Goal: Transaction & Acquisition: Purchase product/service

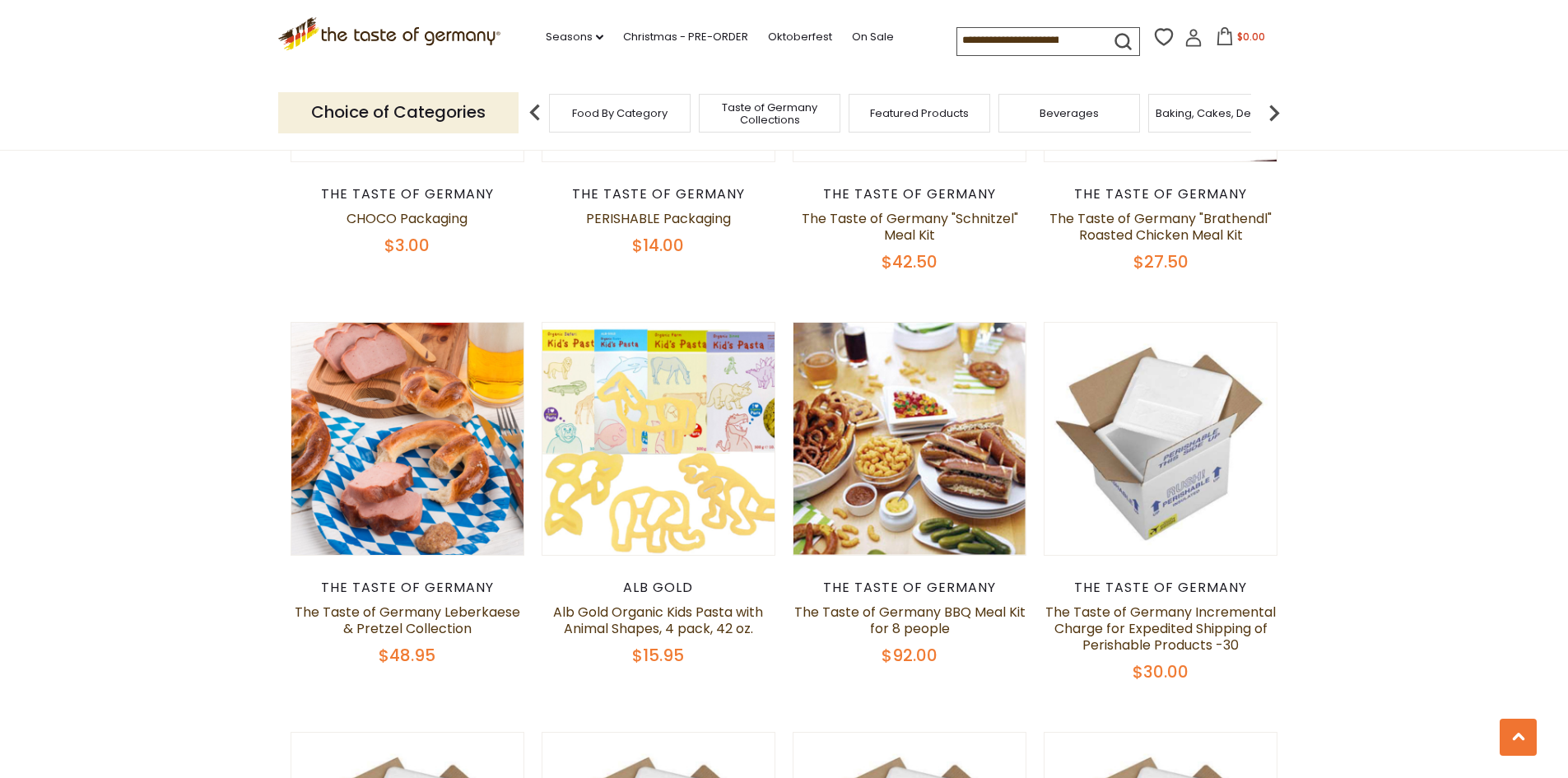
scroll to position [824, 0]
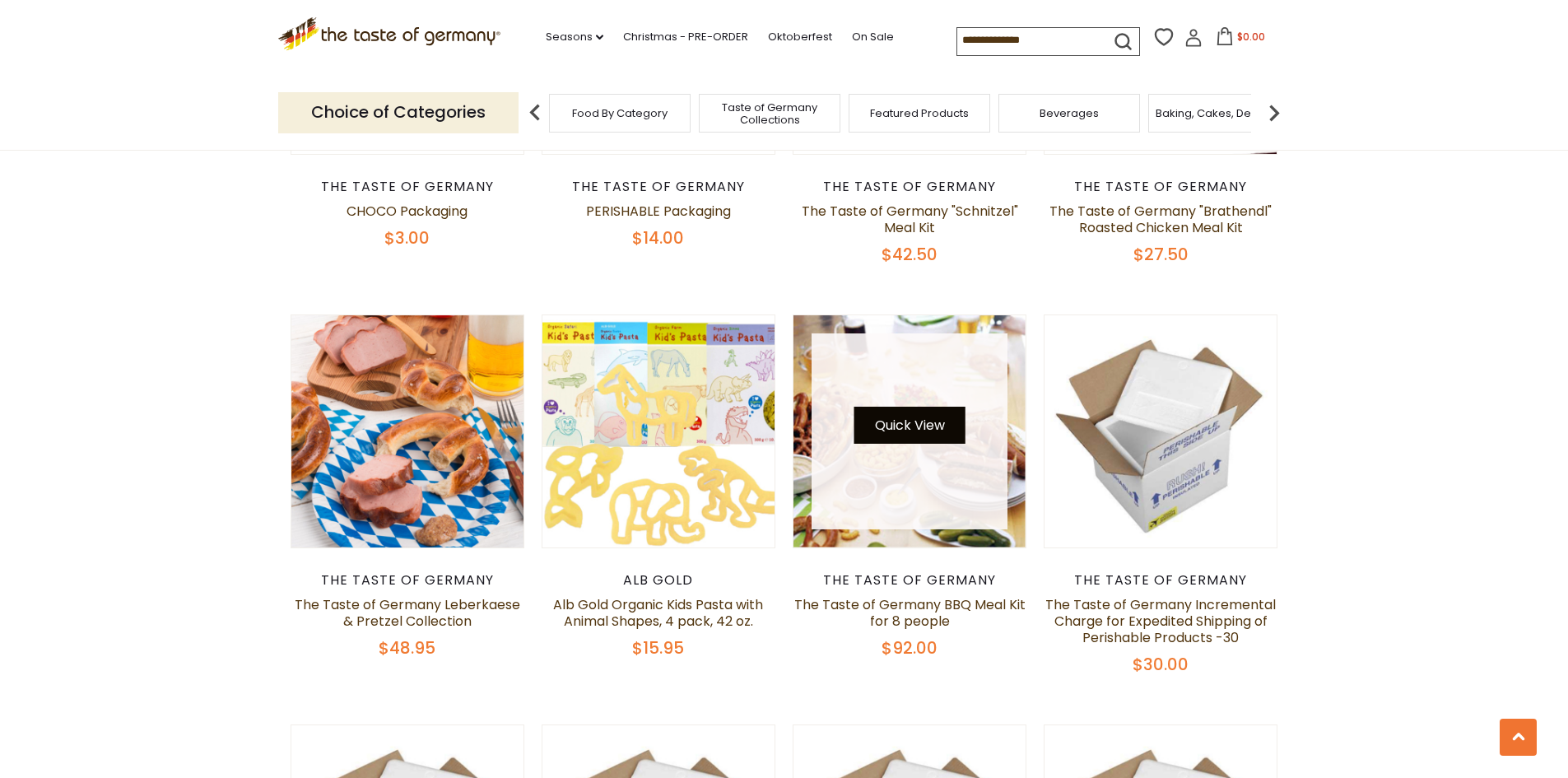
click at [935, 429] on button "Quick View" at bounding box center [910, 426] width 112 height 37
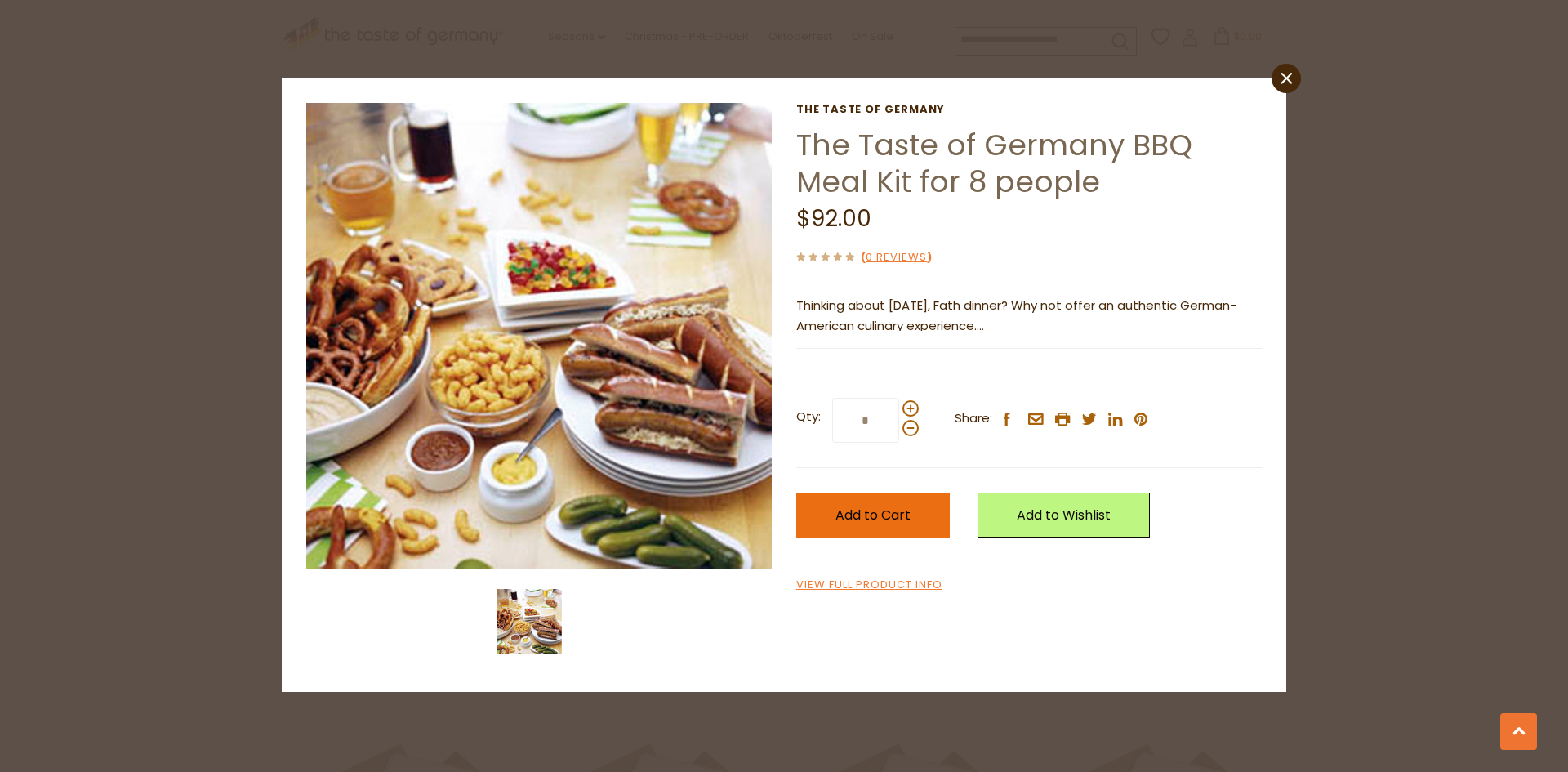
click at [896, 518] on span "Add to Cart" at bounding box center [872, 515] width 75 height 18
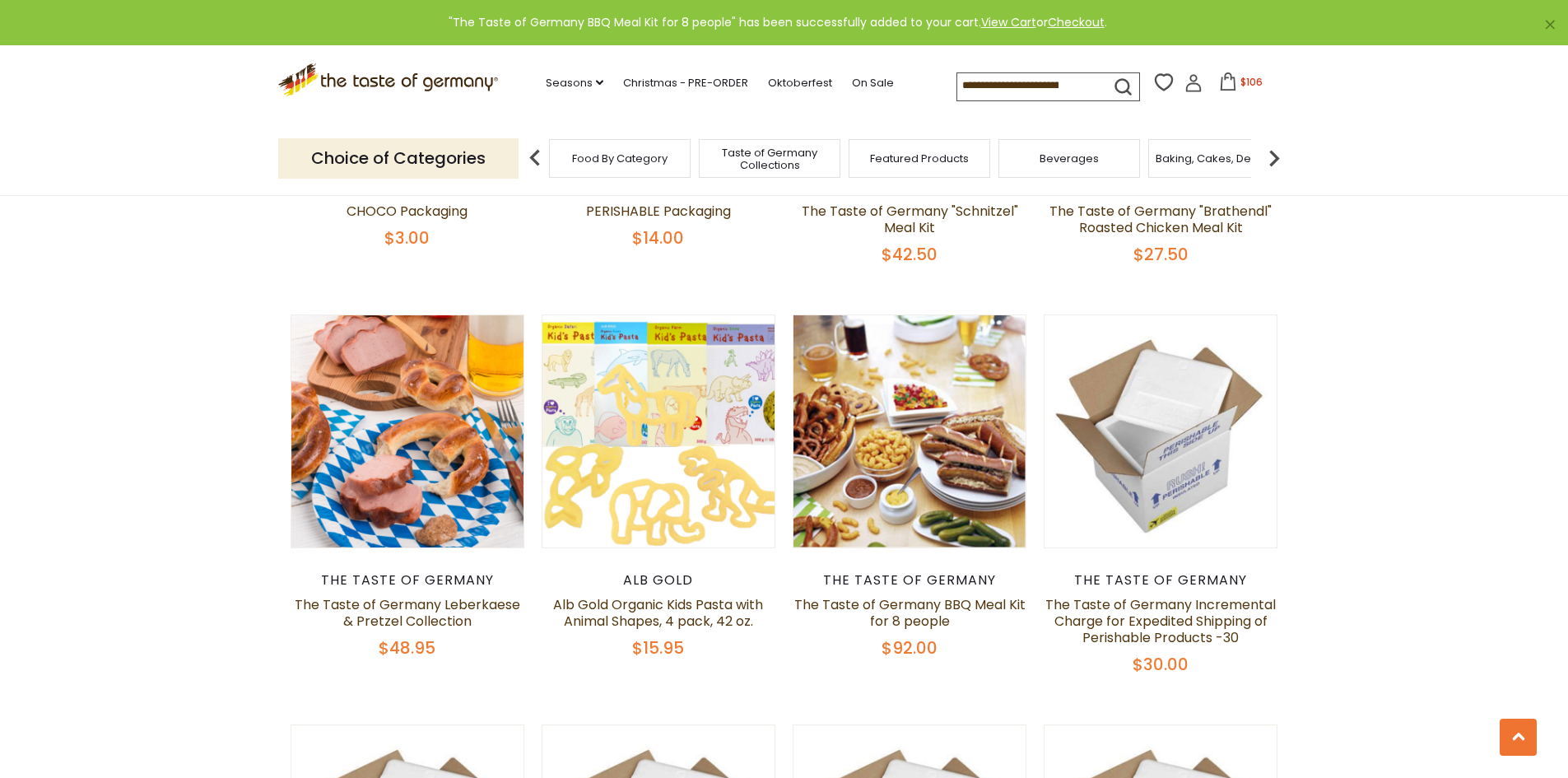
click at [1245, 86] on span "$106" at bounding box center [1252, 82] width 22 height 14
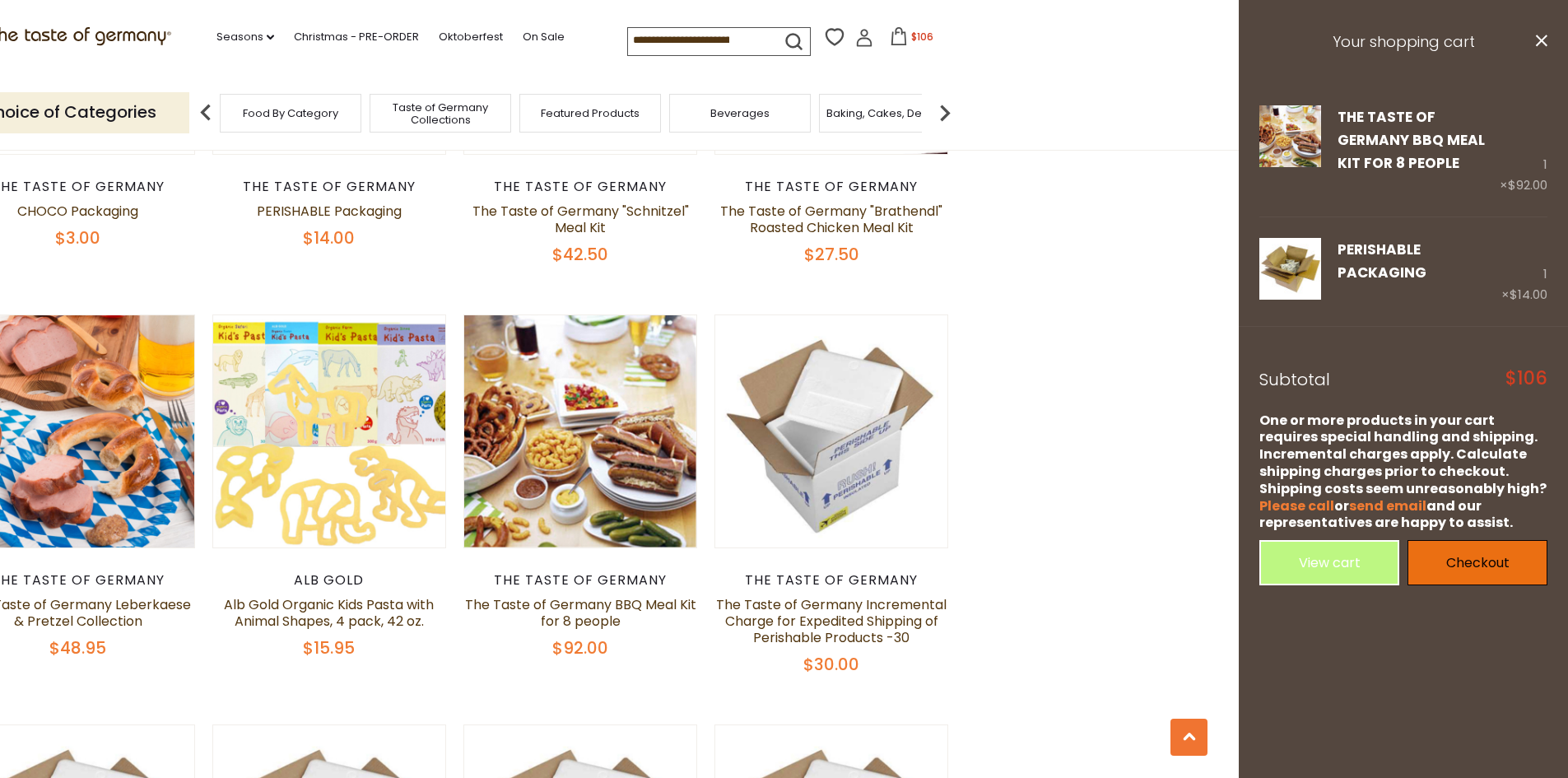
click at [1466, 565] on link "Checkout" at bounding box center [1478, 562] width 140 height 46
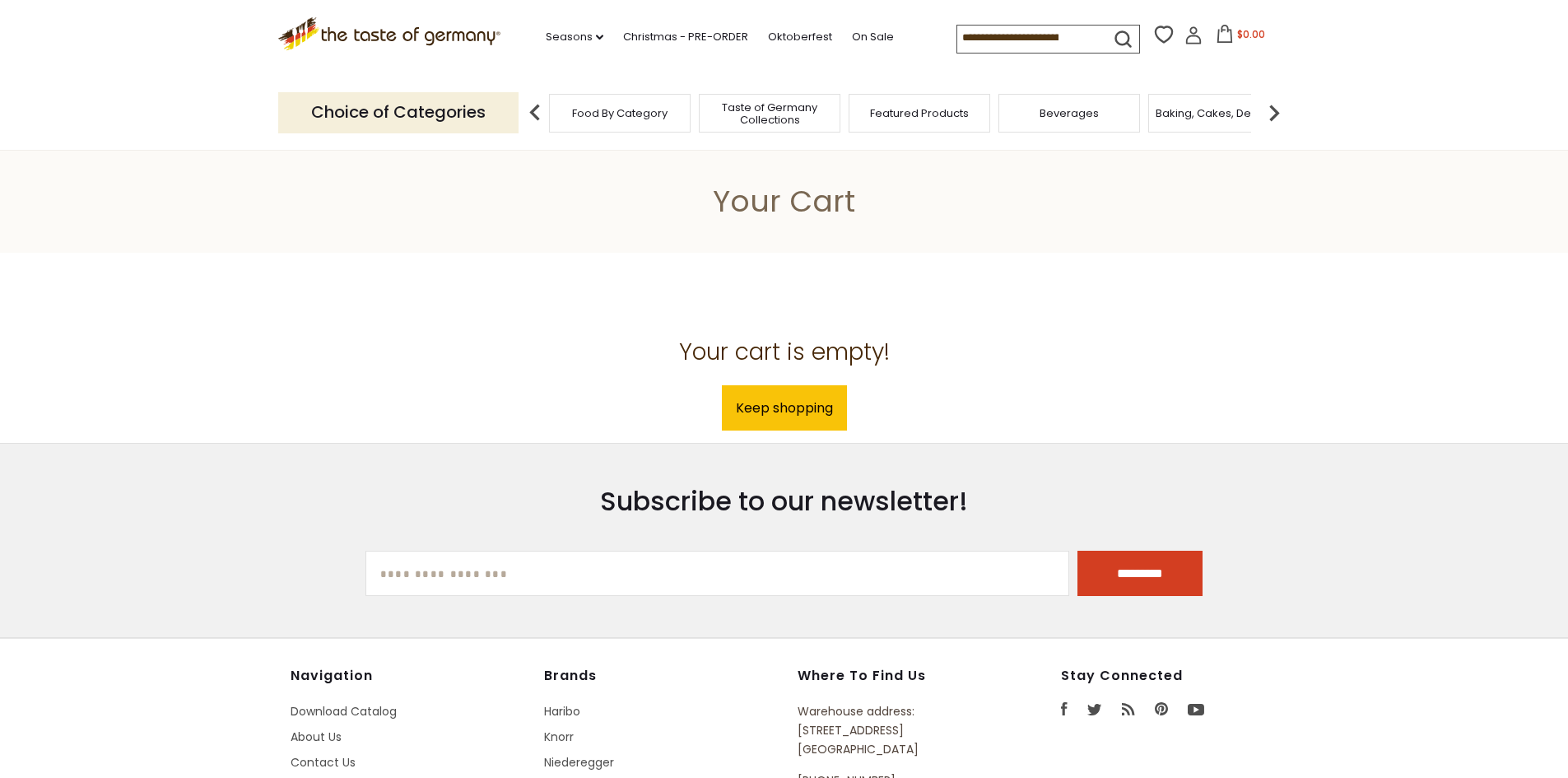
click at [1240, 244] on header "Your Cart" at bounding box center [784, 201] width 1568 height 103
click at [796, 40] on link "Oktoberfest" at bounding box center [799, 36] width 64 height 18
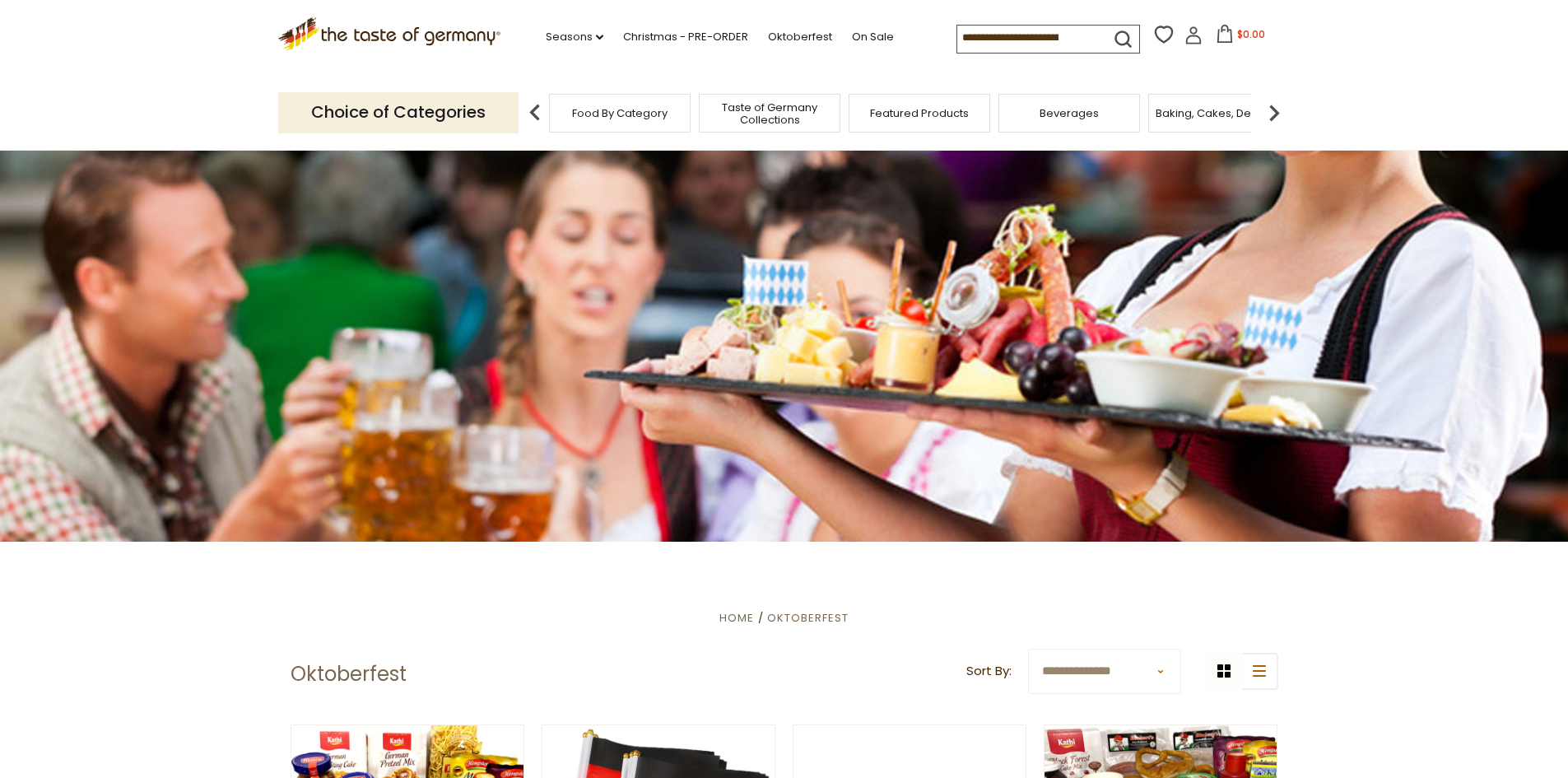
click at [731, 122] on span "Taste of Germany Collections" at bounding box center [770, 113] width 132 height 25
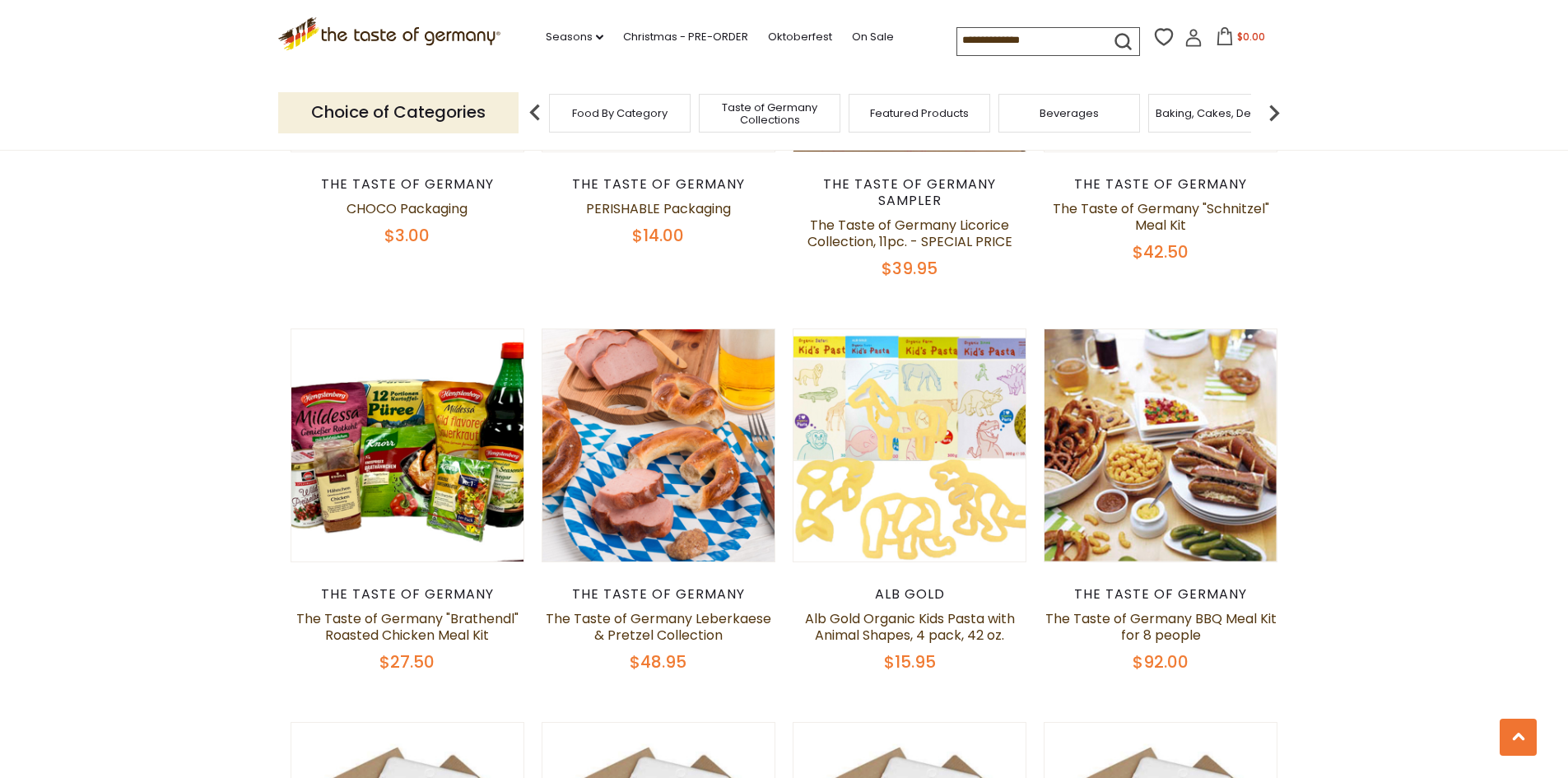
scroll to position [905, 0]
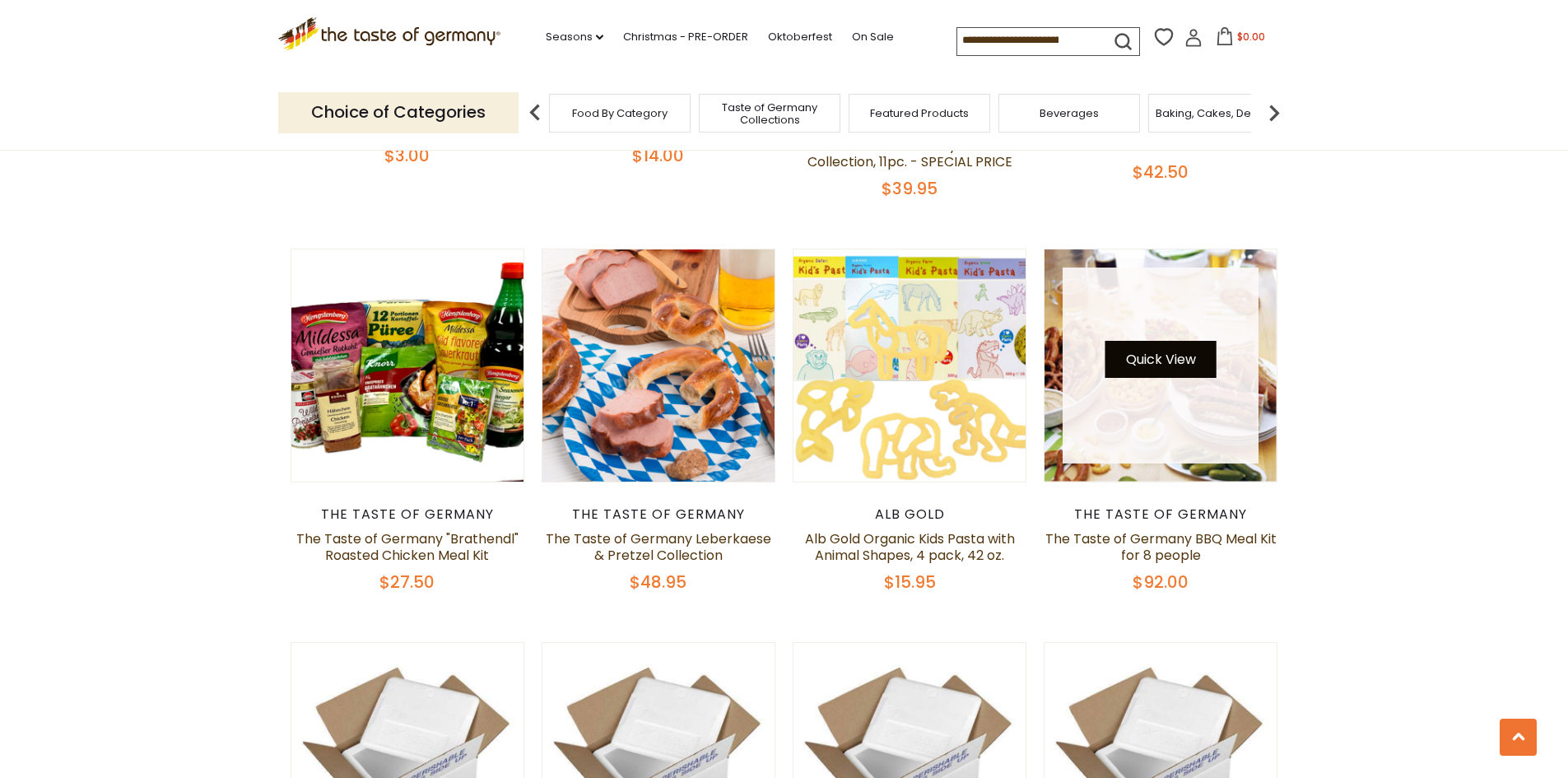
click at [1158, 360] on button "Quick View" at bounding box center [1161, 360] width 112 height 37
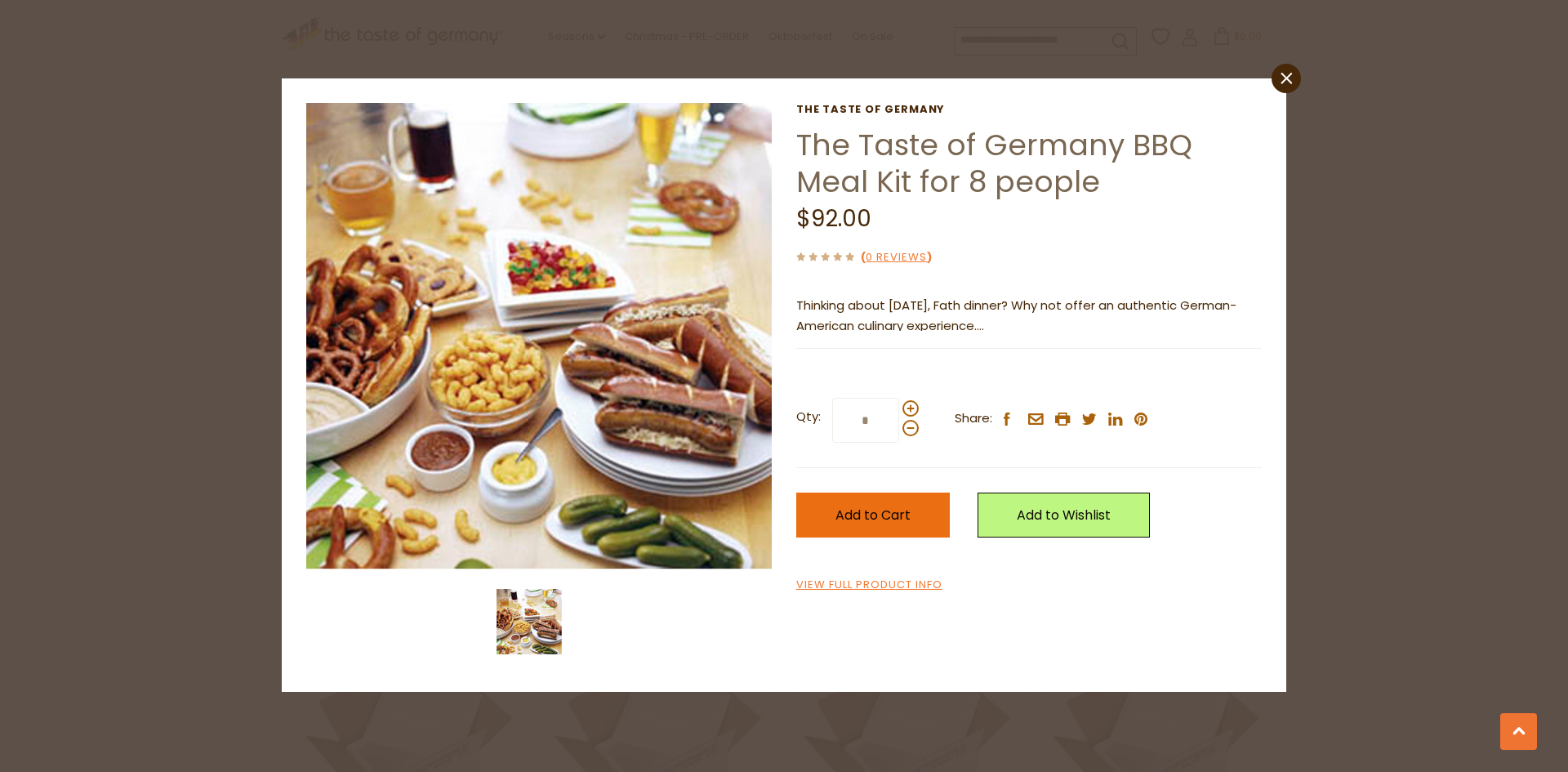
click at [894, 532] on button "Add to Cart" at bounding box center [873, 515] width 154 height 45
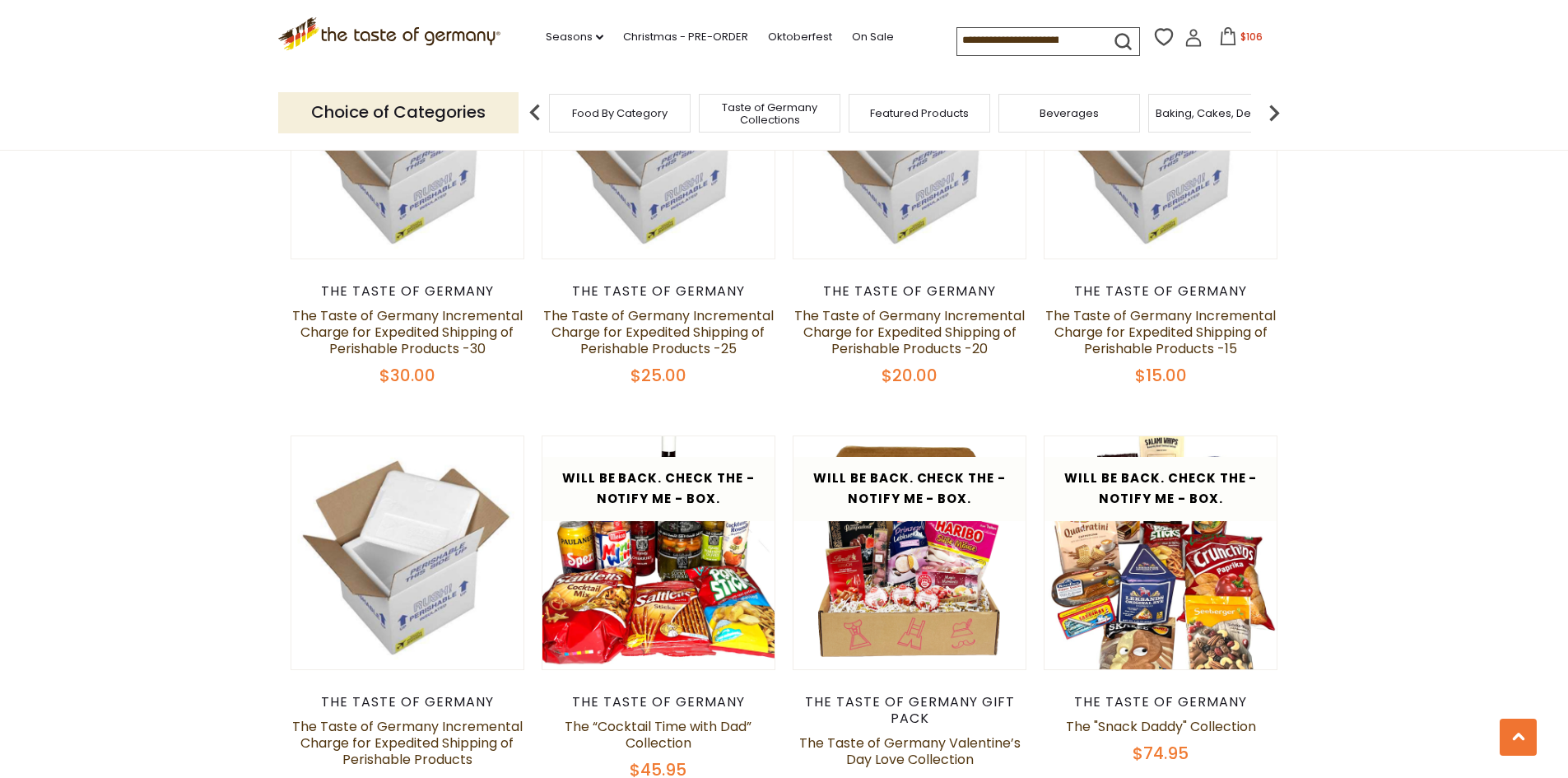
scroll to position [1112, 0]
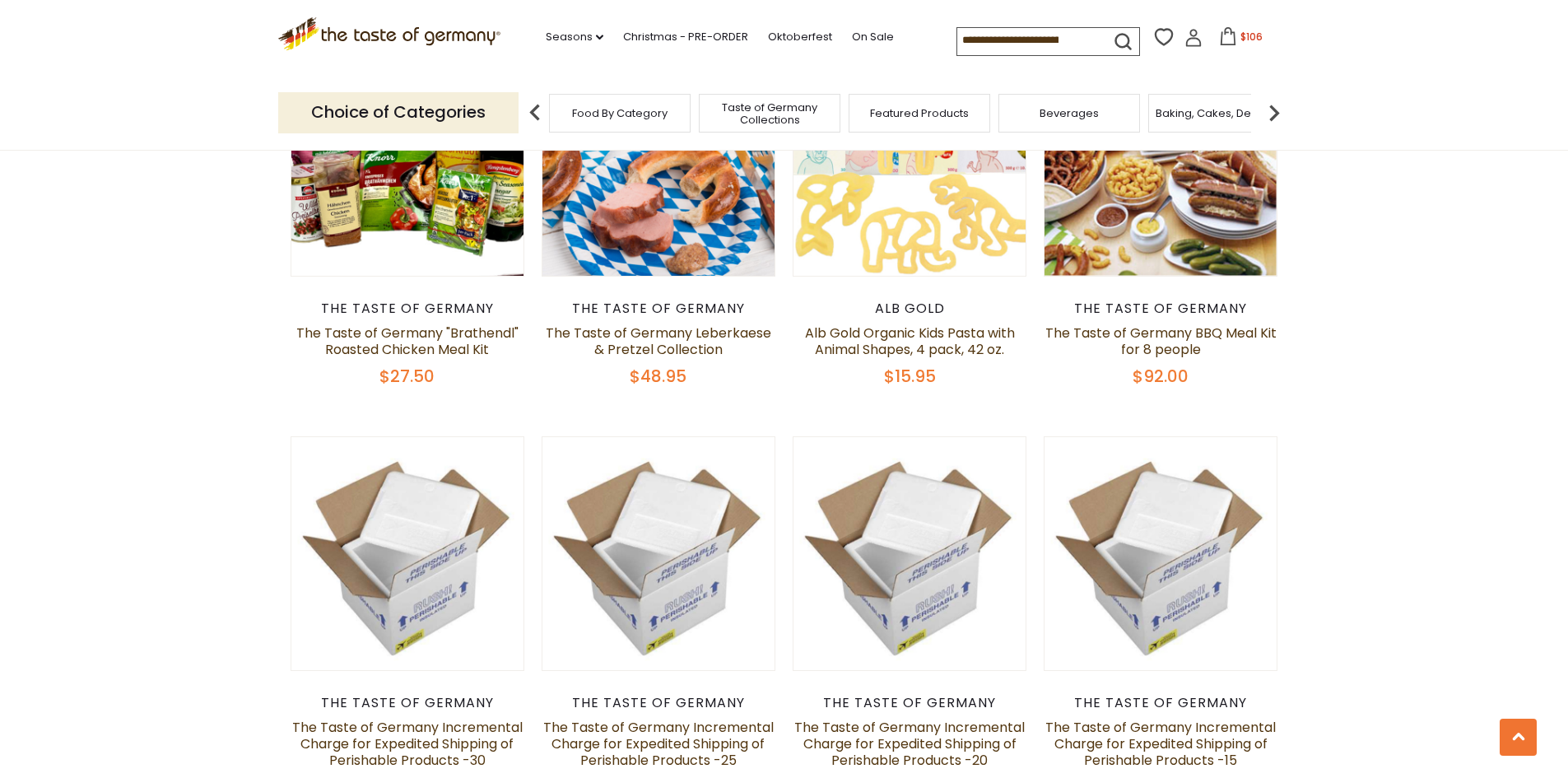
click at [1232, 45] on button "$106" at bounding box center [1241, 39] width 70 height 25
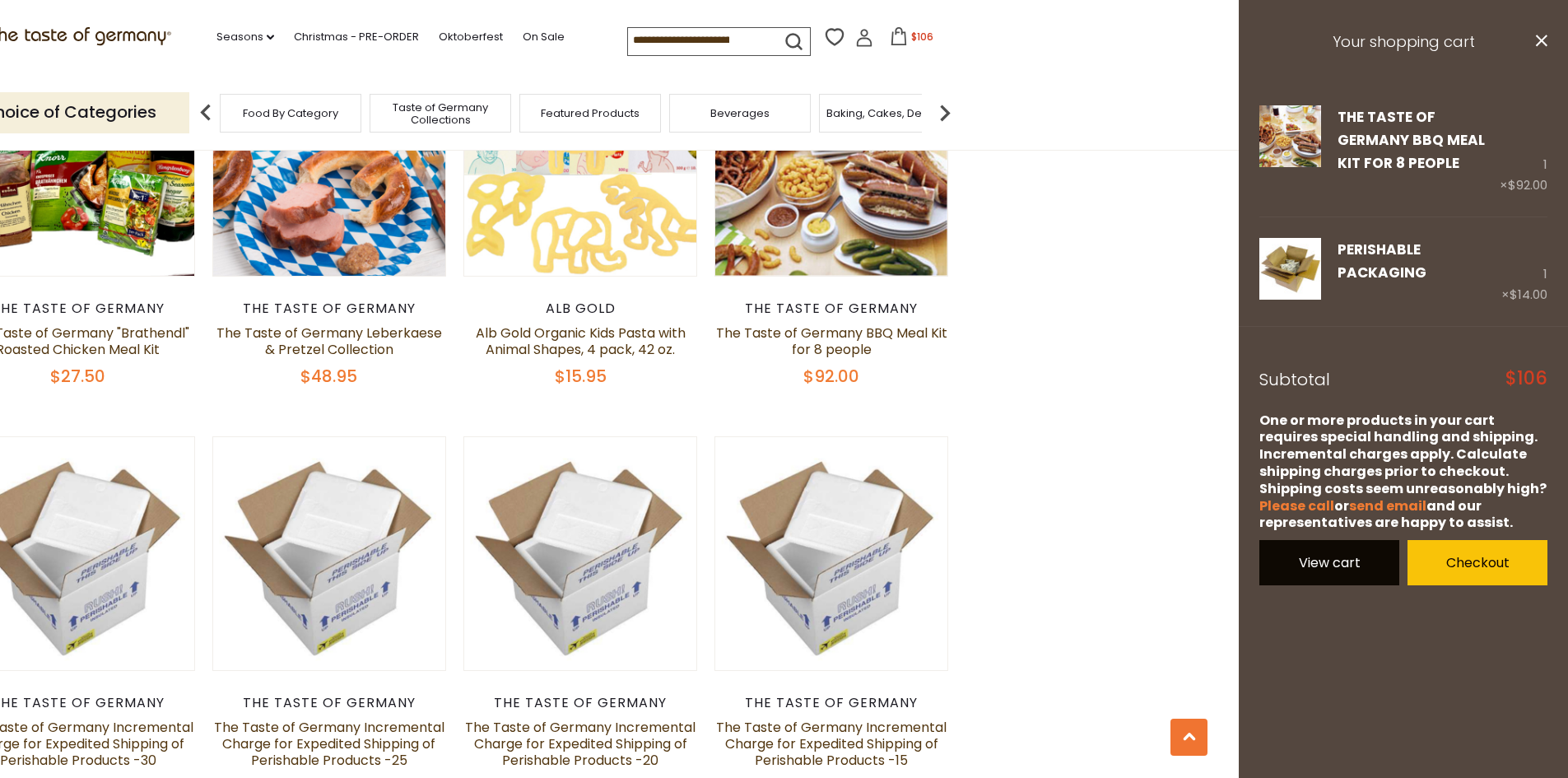
click at [1351, 559] on link "View cart" at bounding box center [1329, 562] width 140 height 46
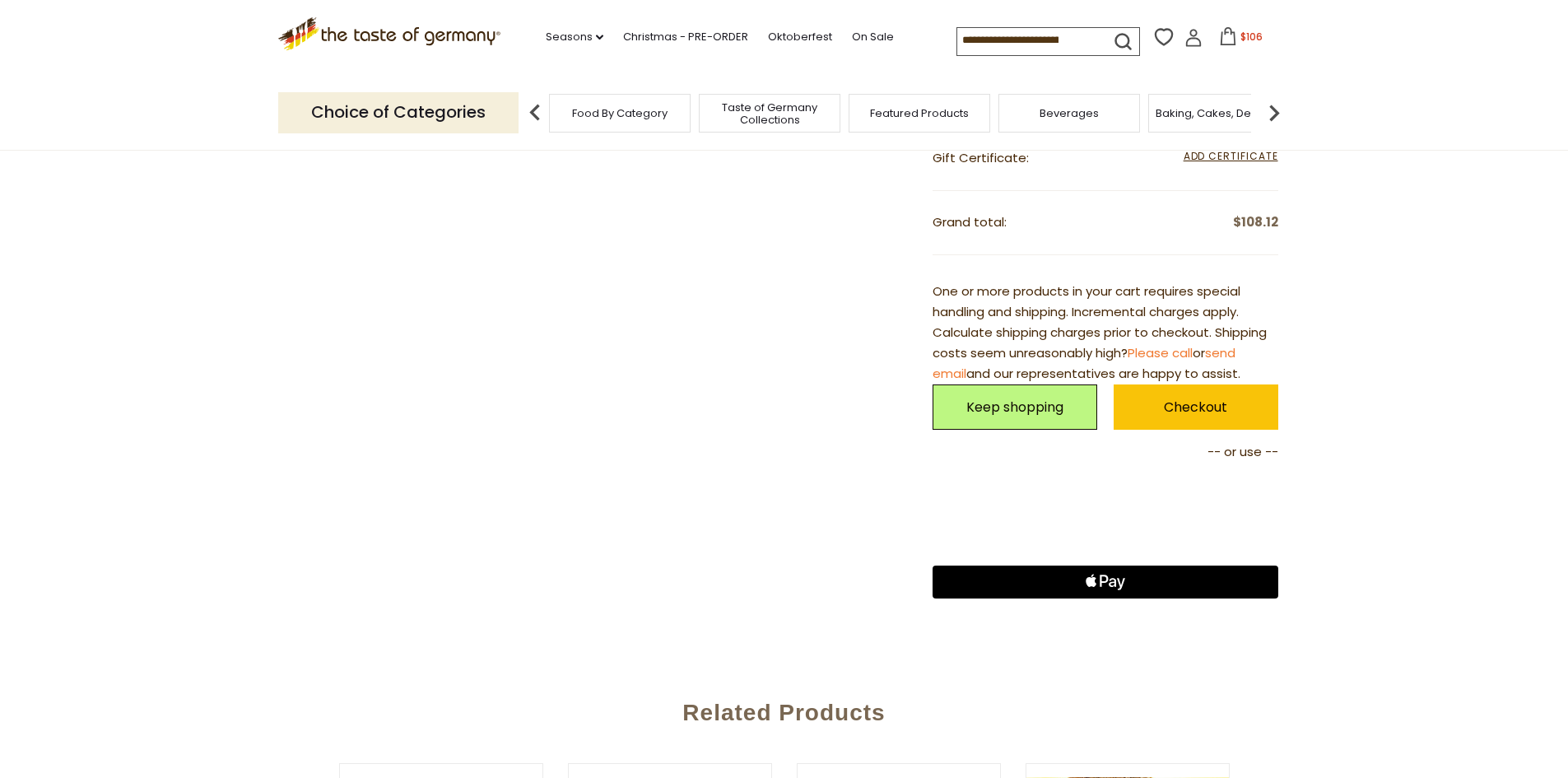
scroll to position [741, 0]
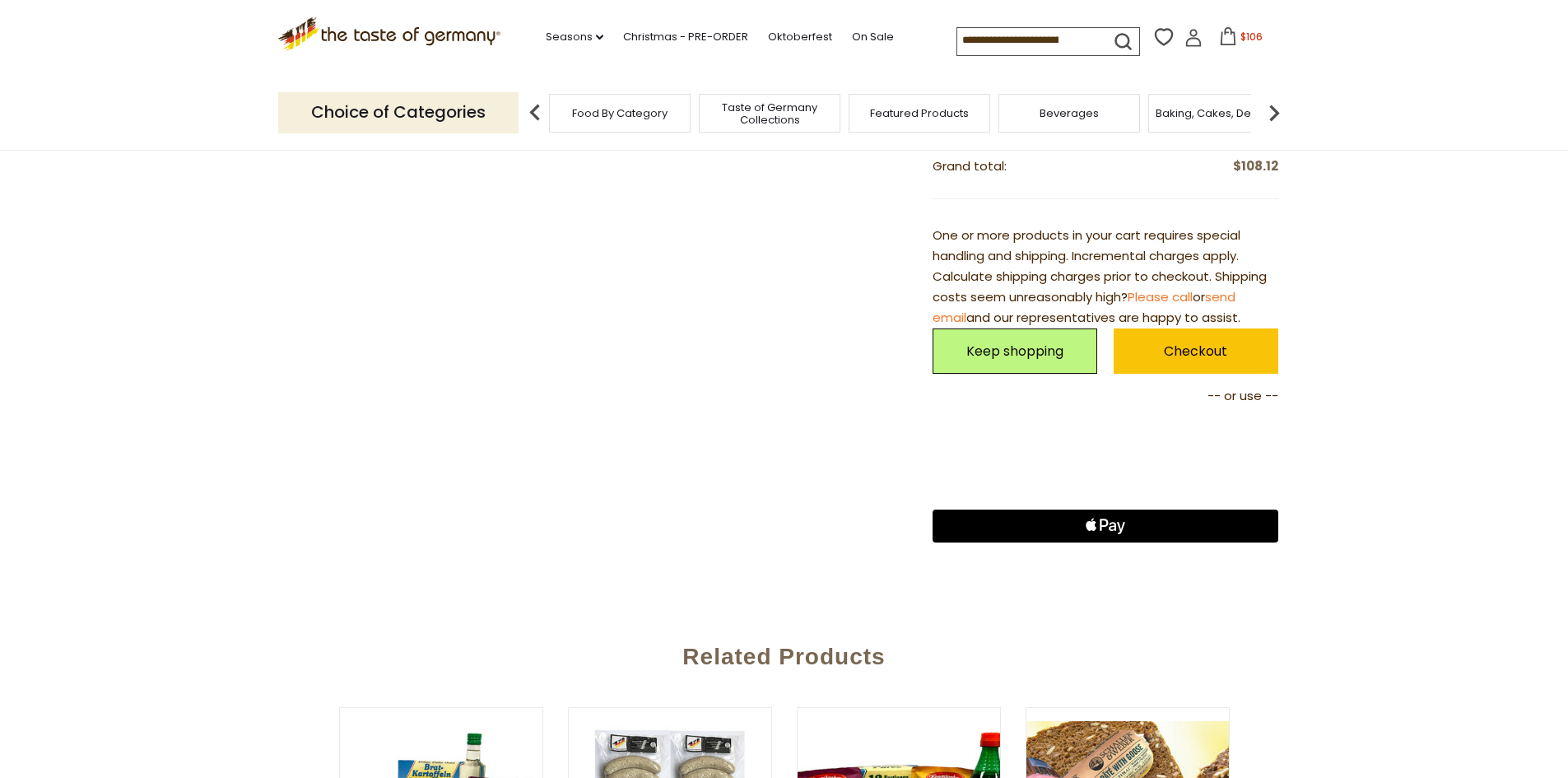
click at [1532, 536] on section "Product Info Options Quantity Price The Taste of Germany The Taste of Germany B…" at bounding box center [784, 65] width 1568 height 1107
click at [1538, 103] on header "Free Shipping Starts at $80.00. Varies by Region. Exclusions Apply. Click here …" at bounding box center [784, 75] width 1568 height 151
click at [1521, 109] on header "Free Shipping Starts at $80.00. Varies by Region. Exclusions Apply. Click here …" at bounding box center [784, 75] width 1568 height 151
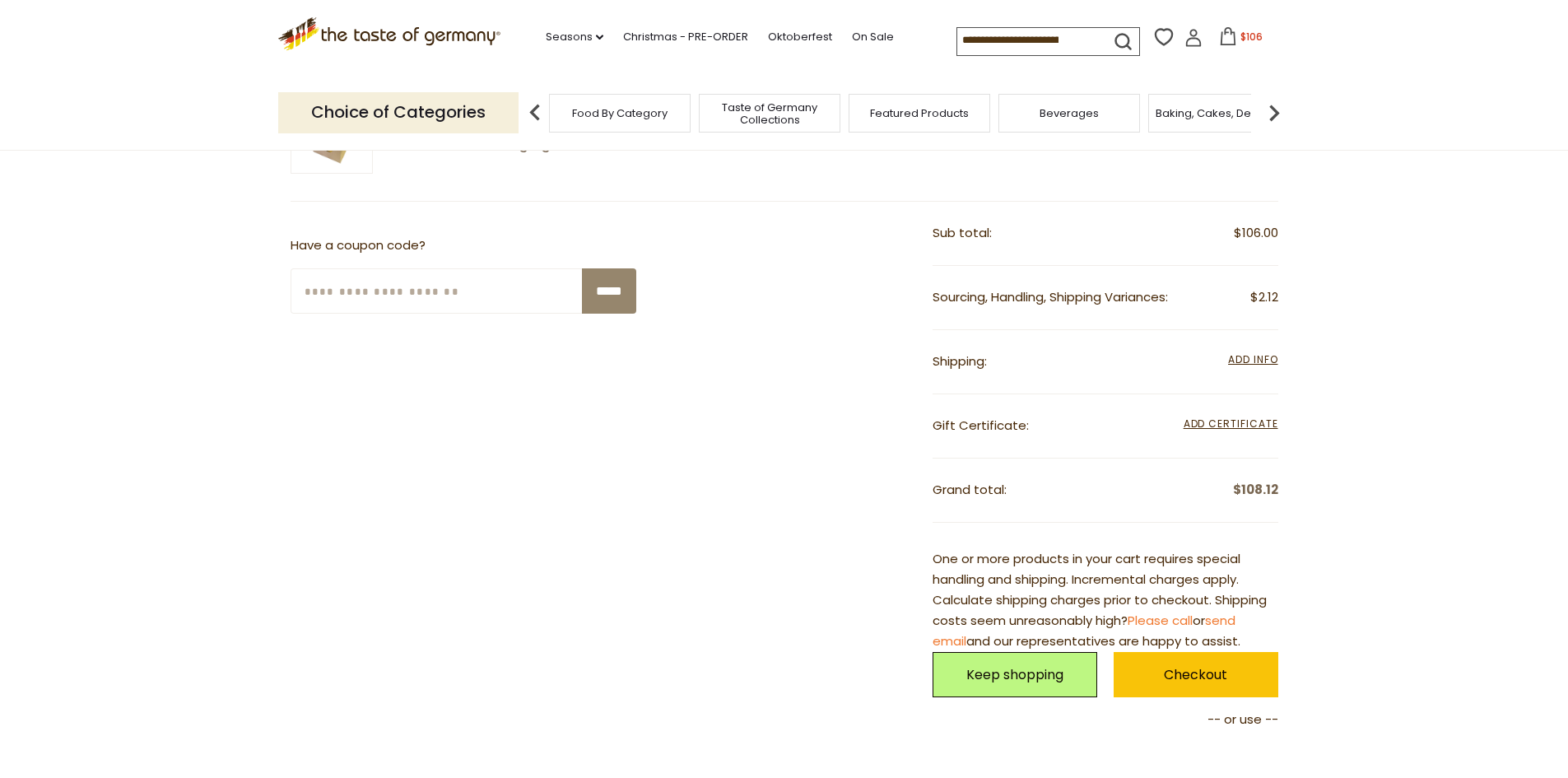
scroll to position [494, 0]
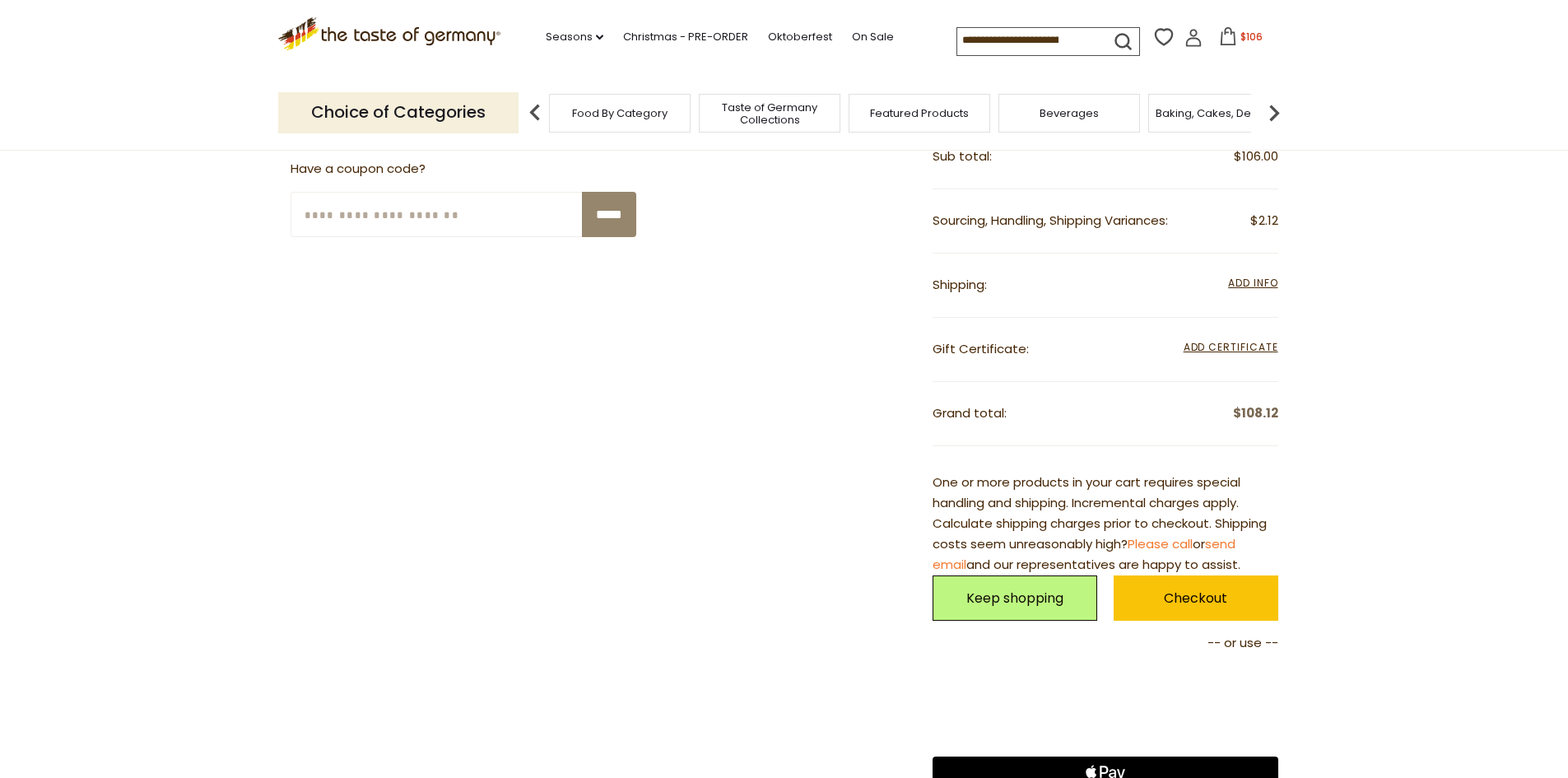
click at [1522, 75] on header "Free Shipping Starts at $80.00. Varies by Region. Exclusions Apply. Click here …" at bounding box center [784, 75] width 1568 height 151
click at [1485, 69] on section ".st0{fill:#EDD300;} .st1{fill:#D33E21;} .st0{fill:#EDD300;} .st1{fill:#D33E21;}…" at bounding box center [784, 37] width 1568 height 75
click at [1467, 86] on header "Free Shipping Starts at $80.00. Varies by Region. Exclusions Apply. Click here …" at bounding box center [784, 75] width 1568 height 151
click at [1522, 103] on header "Free Shipping Starts at $80.00. Varies by Region. Exclusions Apply. Click here …" at bounding box center [784, 75] width 1568 height 151
click at [1523, 133] on header "Free Shipping Starts at $80.00. Varies by Region. Exclusions Apply. Click here …" at bounding box center [784, 75] width 1568 height 151
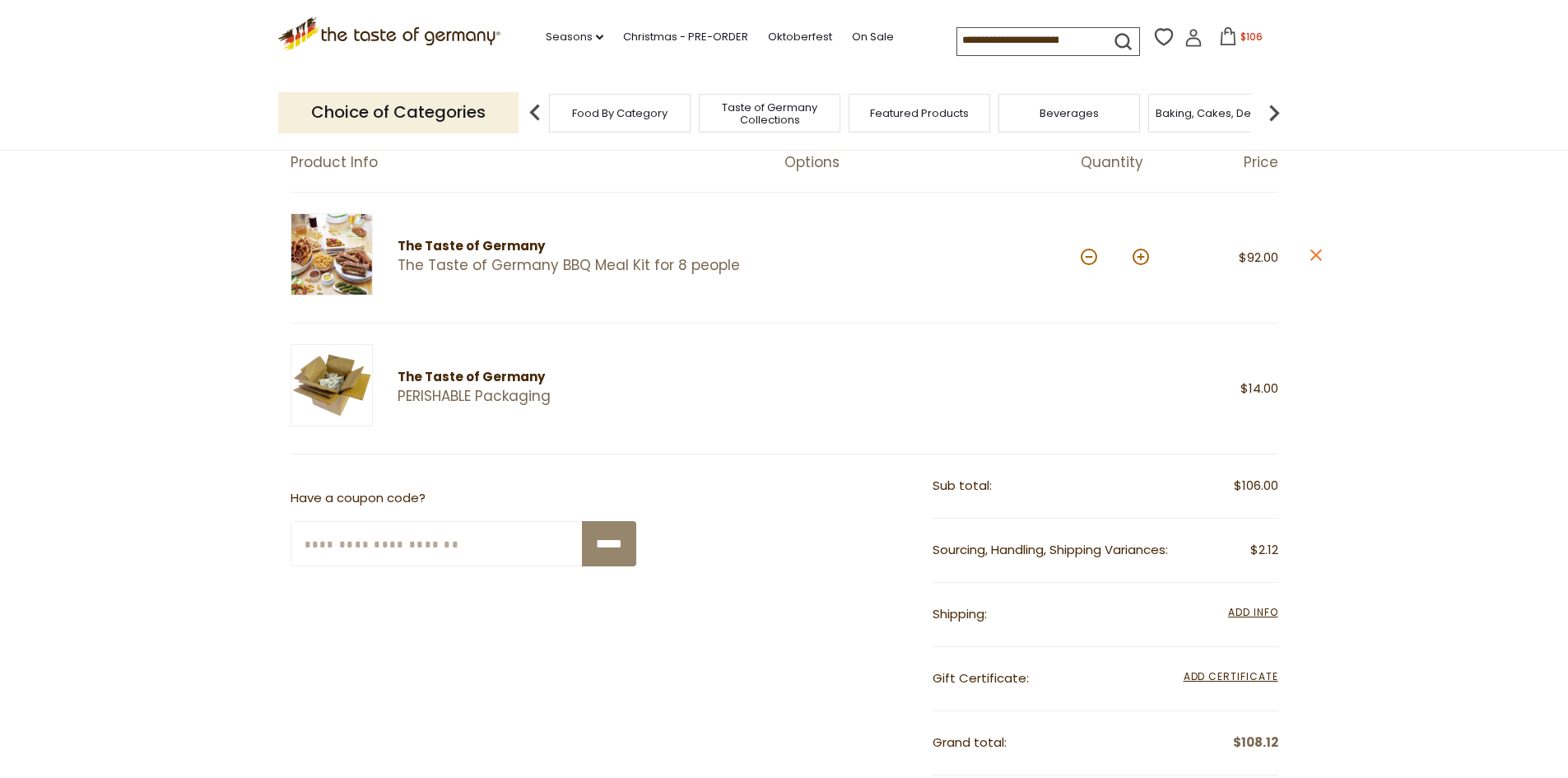
scroll to position [0, 0]
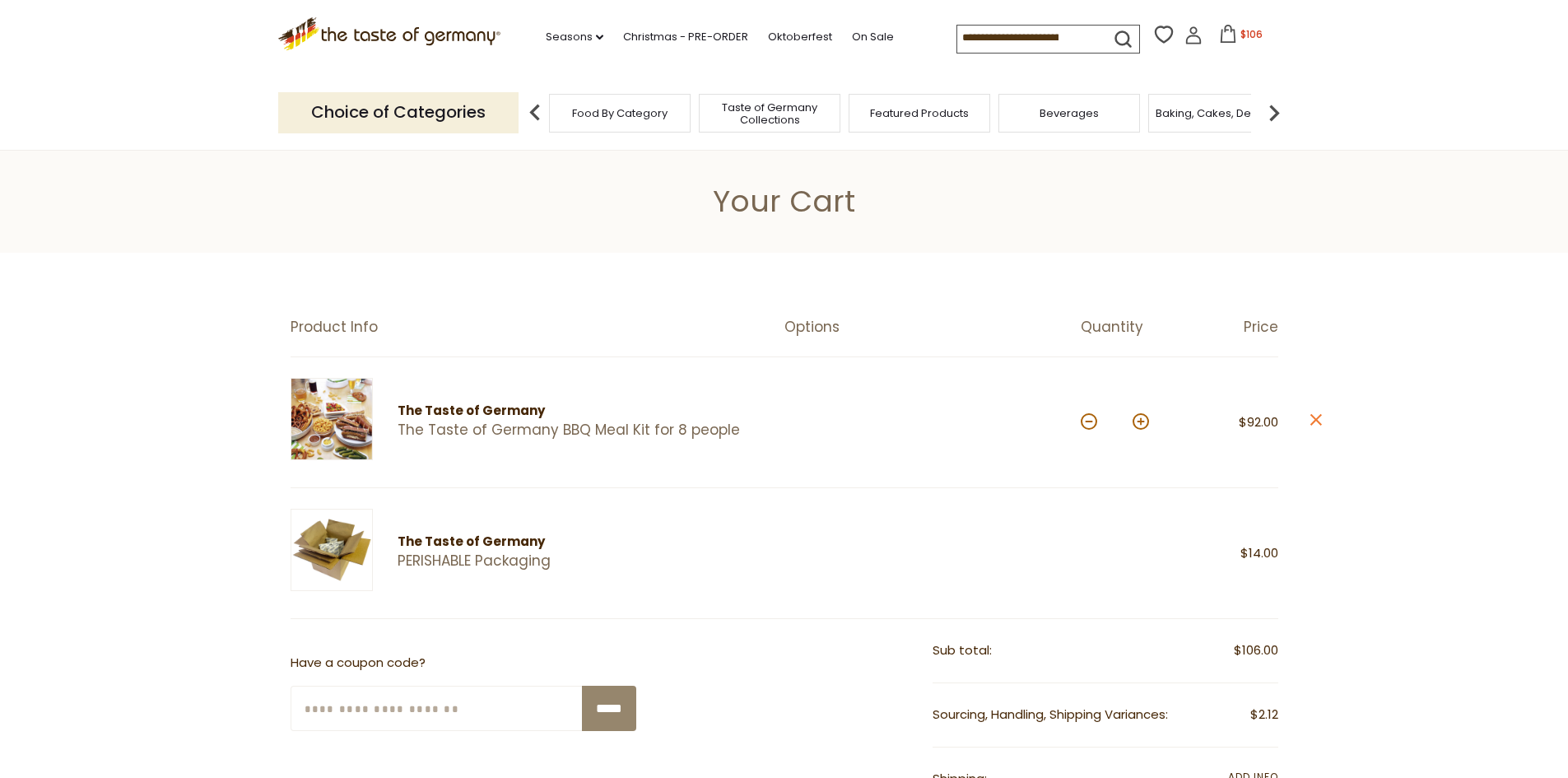
click at [1523, 112] on header "Free Shipping Starts at $80.00. Varies by Region. Exclusions Apply. Click here …" at bounding box center [784, 75] width 1568 height 151
click at [1226, 33] on icon at bounding box center [1228, 33] width 15 height 18
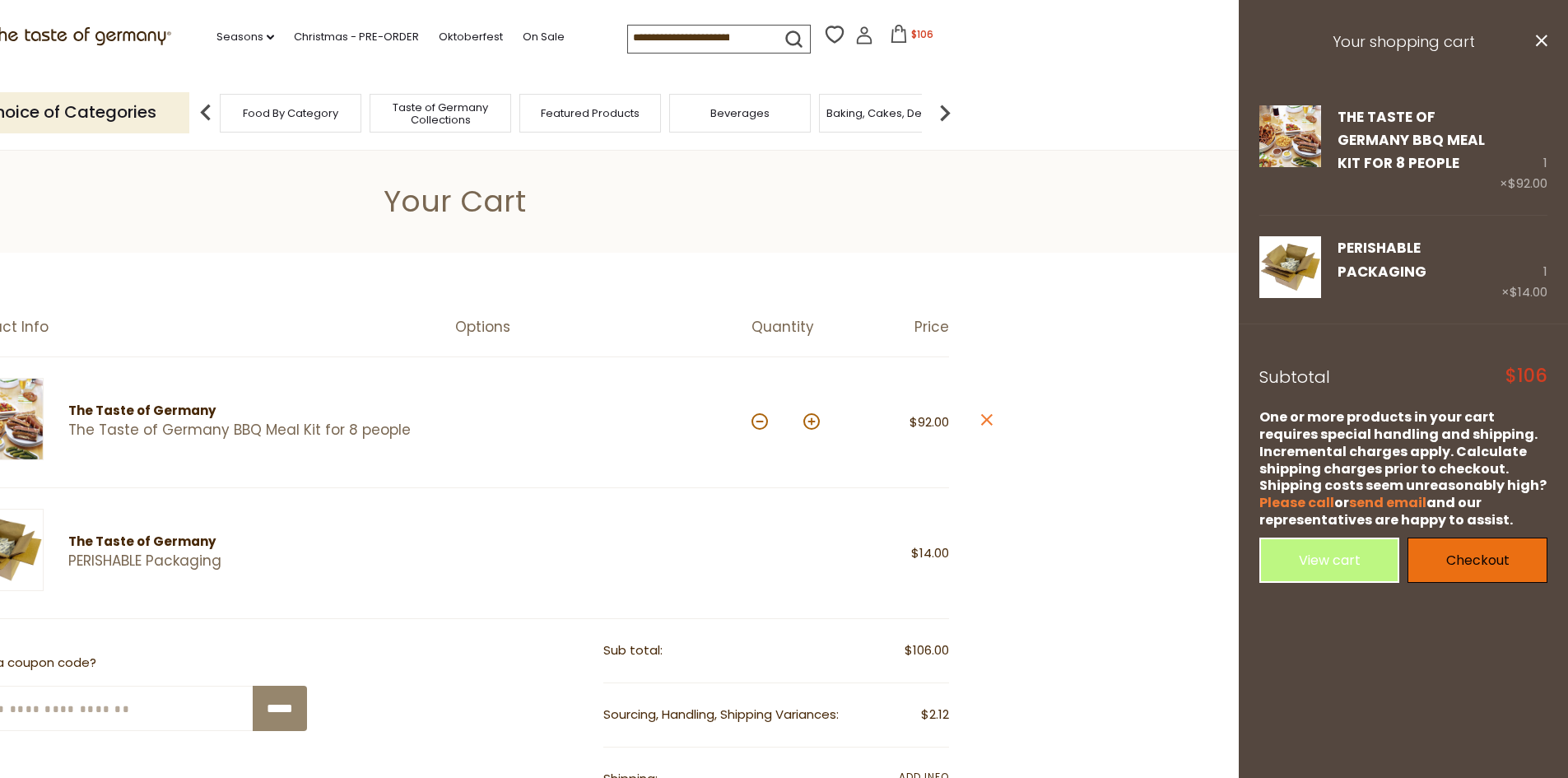
click at [1494, 547] on link "Checkout" at bounding box center [1478, 560] width 140 height 46
